Goal: Check status: Check status

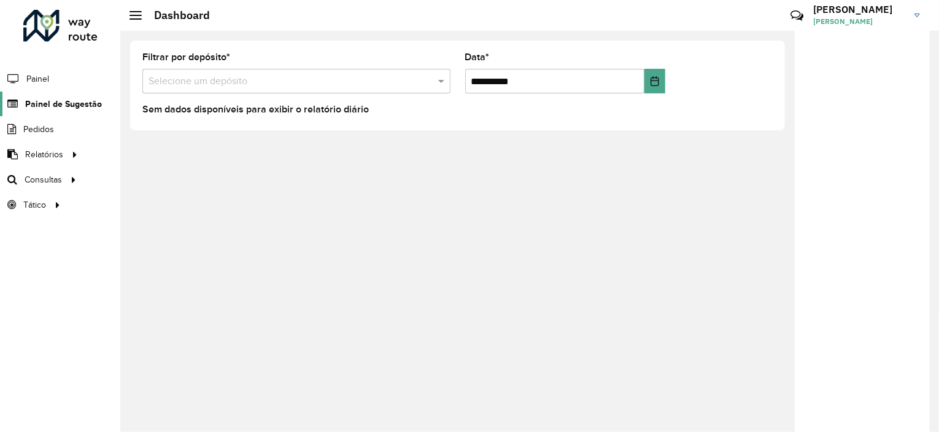
click at [60, 106] on span "Painel de Sugestão" at bounding box center [63, 104] width 77 height 13
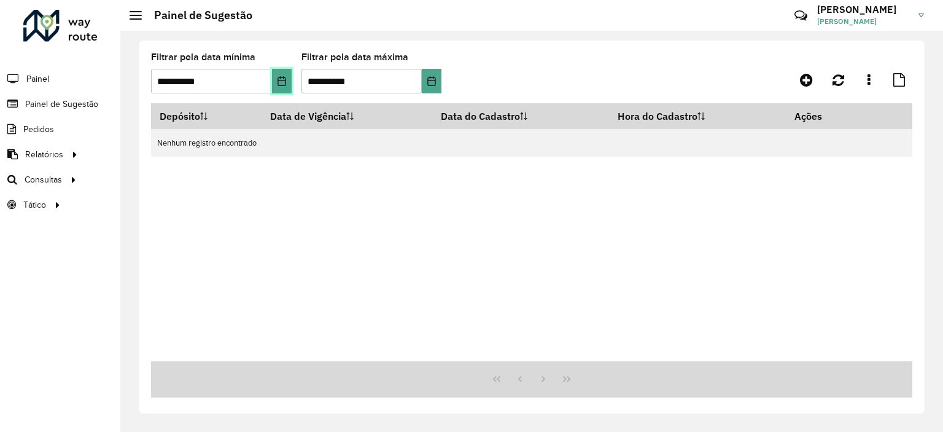
click at [281, 72] on button "Choose Date" at bounding box center [282, 81] width 20 height 25
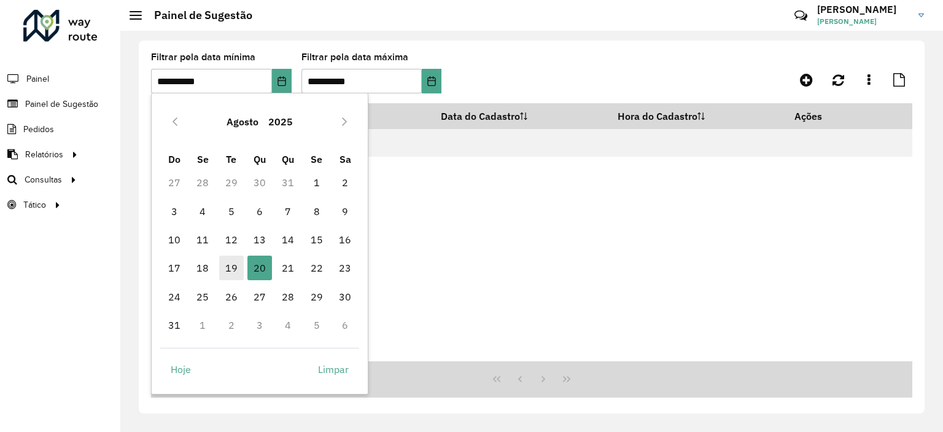
click at [236, 265] on span "19" at bounding box center [231, 267] width 25 height 25
type input "**********"
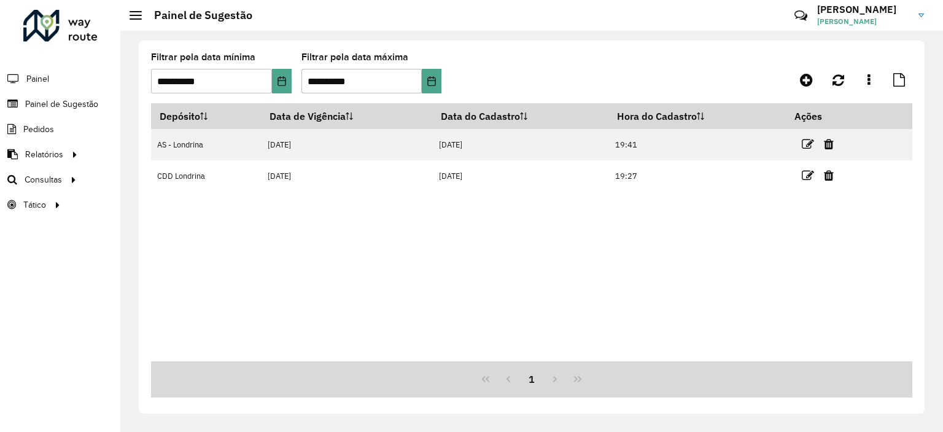
drag, startPoint x: 810, startPoint y: 169, endPoint x: 802, endPoint y: 177, distance: 11.7
click at [811, 169] on icon at bounding box center [808, 175] width 12 height 12
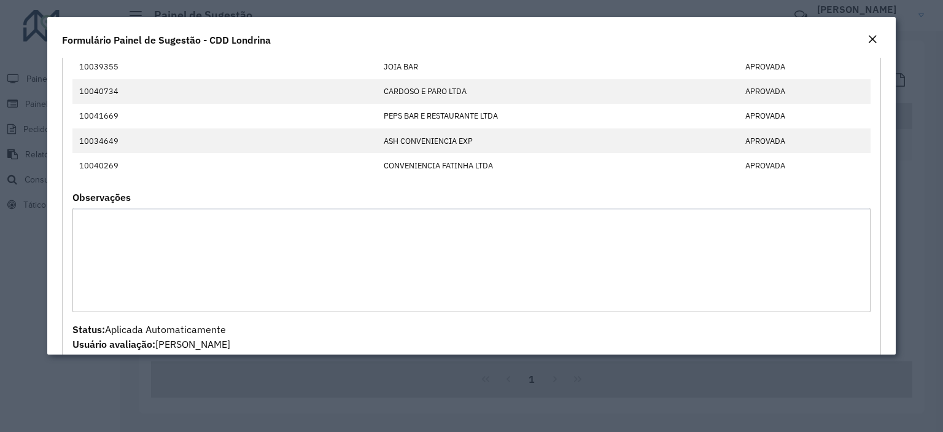
scroll to position [491, 0]
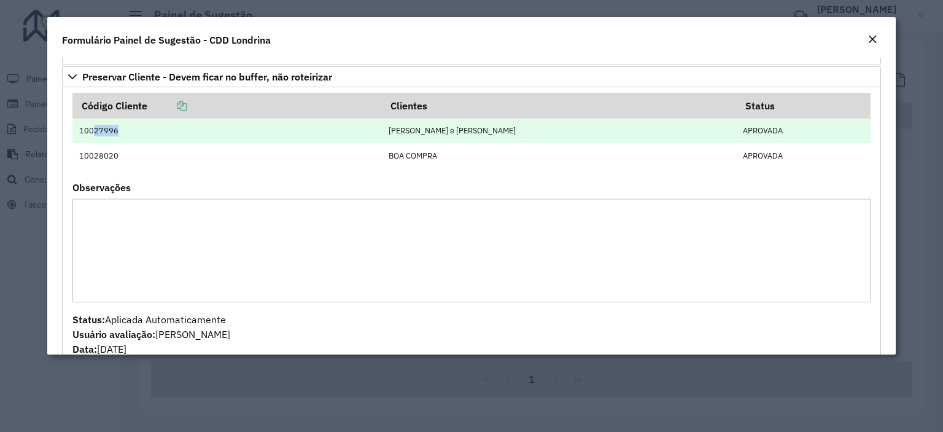
drag, startPoint x: 91, startPoint y: 129, endPoint x: 120, endPoint y: 131, distance: 29.5
click at [120, 131] on td "10027996" at bounding box center [226, 130] width 309 height 25
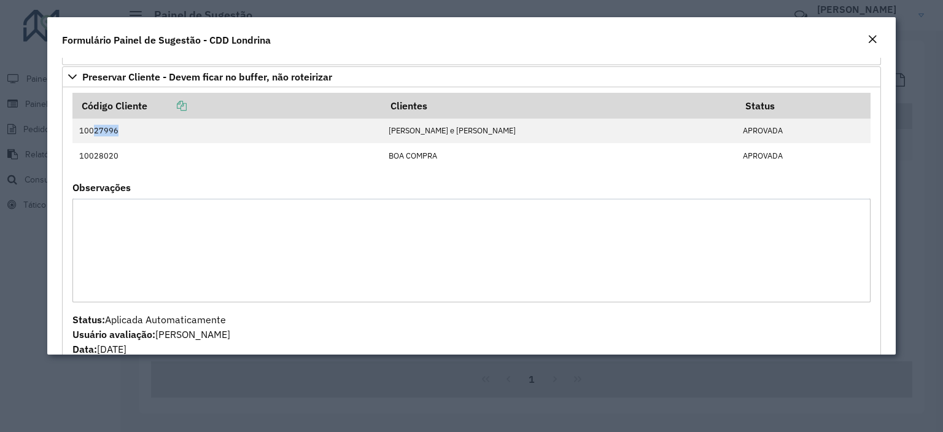
copy td "27996"
